Goal: Task Accomplishment & Management: Use online tool/utility

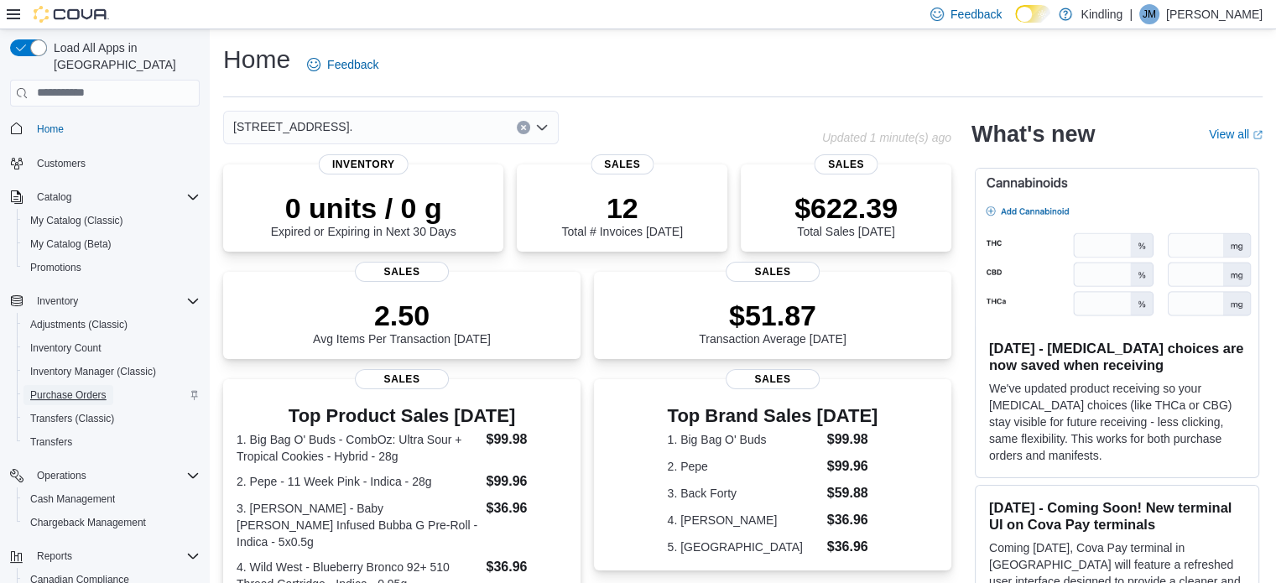
click at [66, 388] on span "Purchase Orders" at bounding box center [68, 394] width 76 height 13
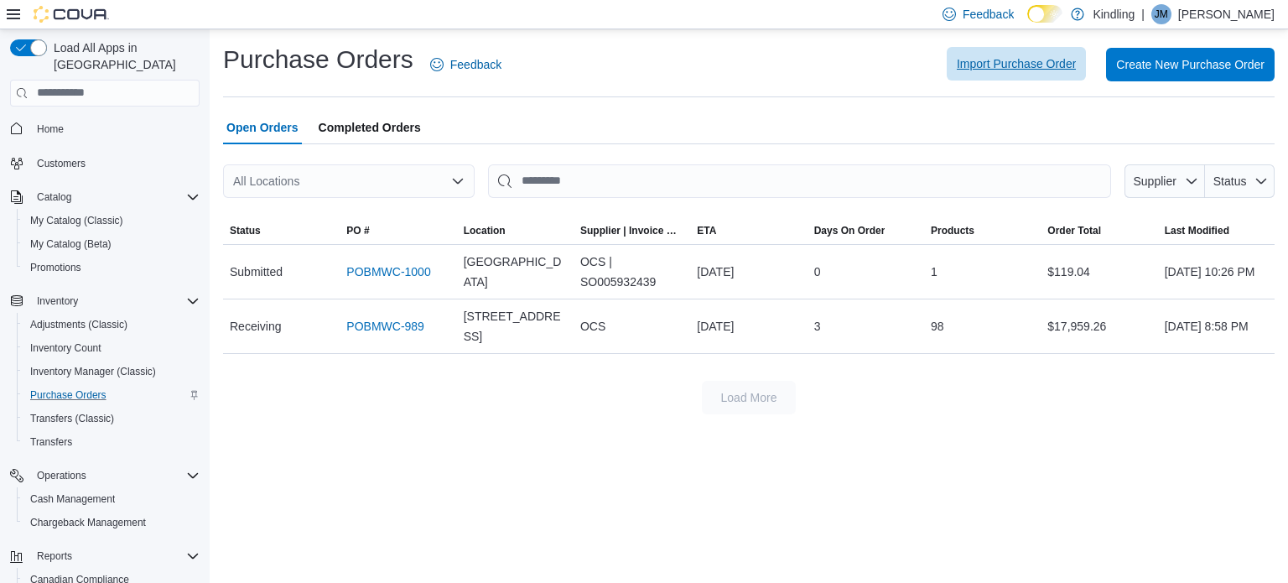
click at [986, 65] on span "Import Purchase Order" at bounding box center [1016, 63] width 119 height 17
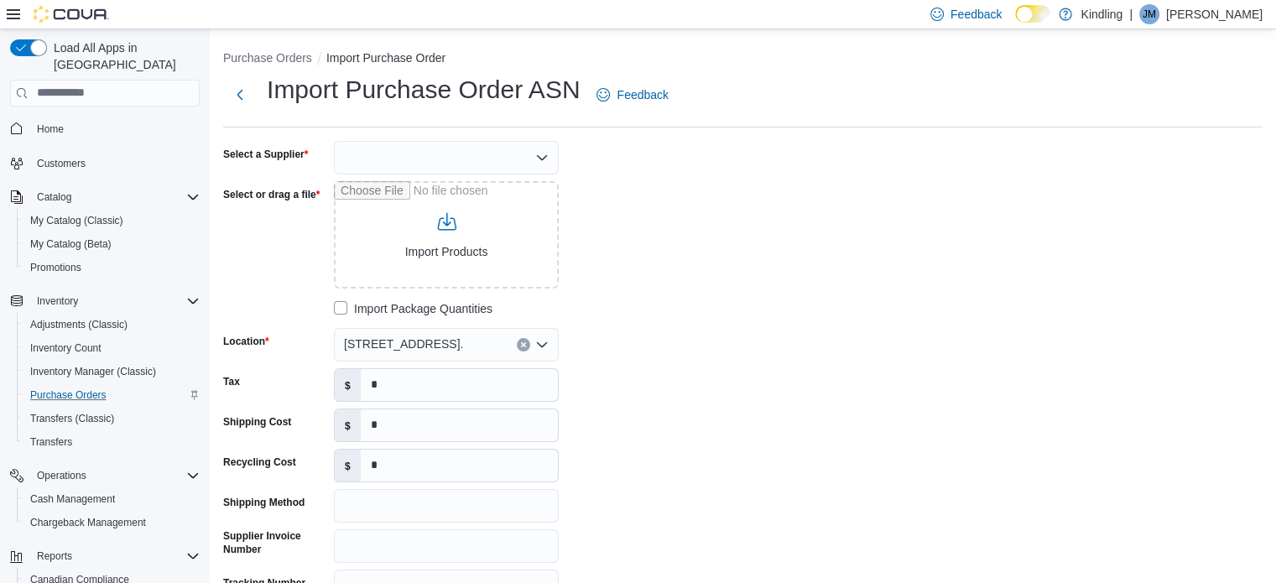
click at [780, 326] on div "Select a Supplier Select or drag a file Import Products Import Package Quantiti…" at bounding box center [742, 392] width 1039 height 502
click at [427, 245] on input "Select or drag a file" at bounding box center [446, 234] width 225 height 107
